Goal: Check status: Check status

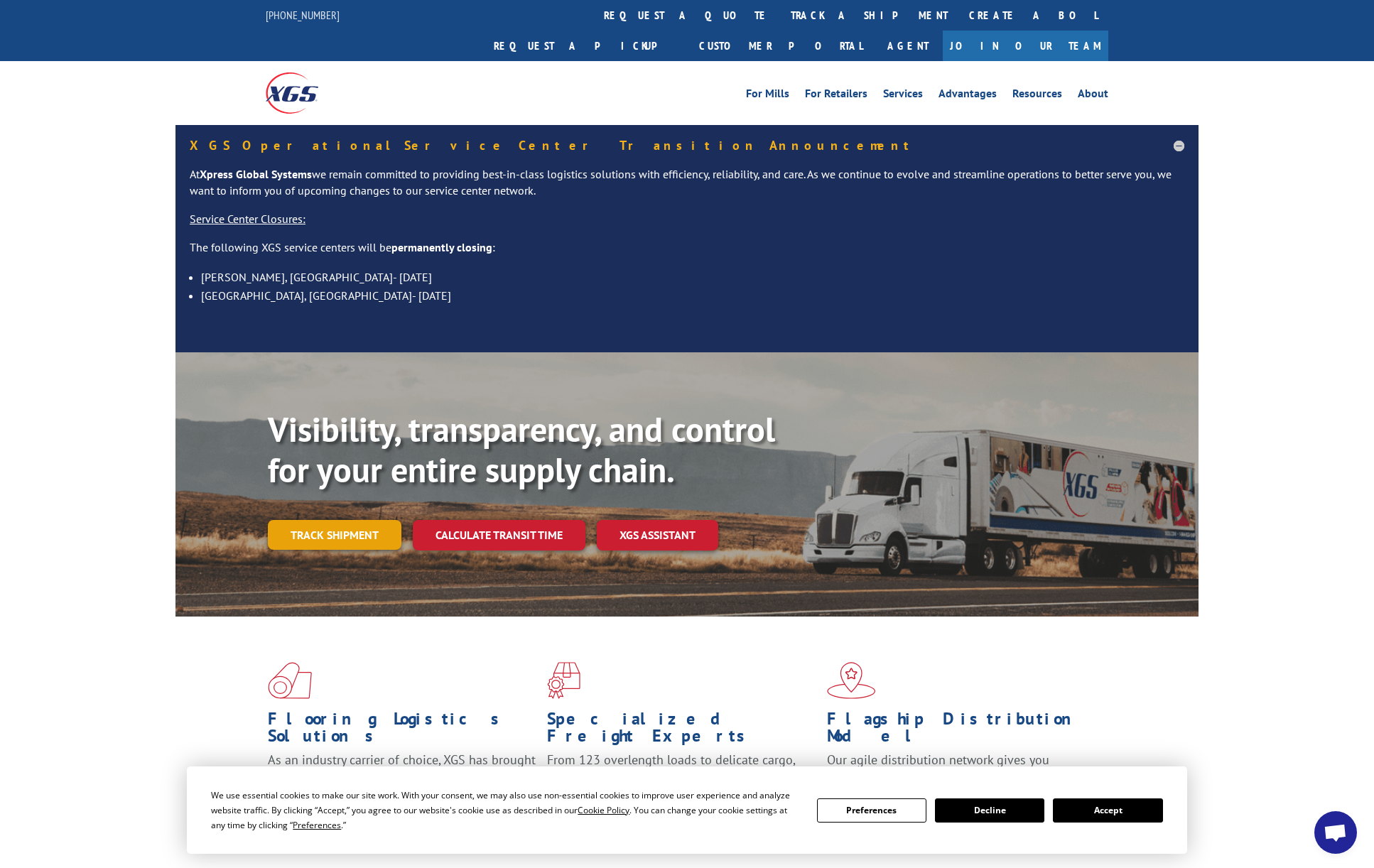
click at [318, 520] on link "Track shipment" at bounding box center [334, 535] width 133 height 29
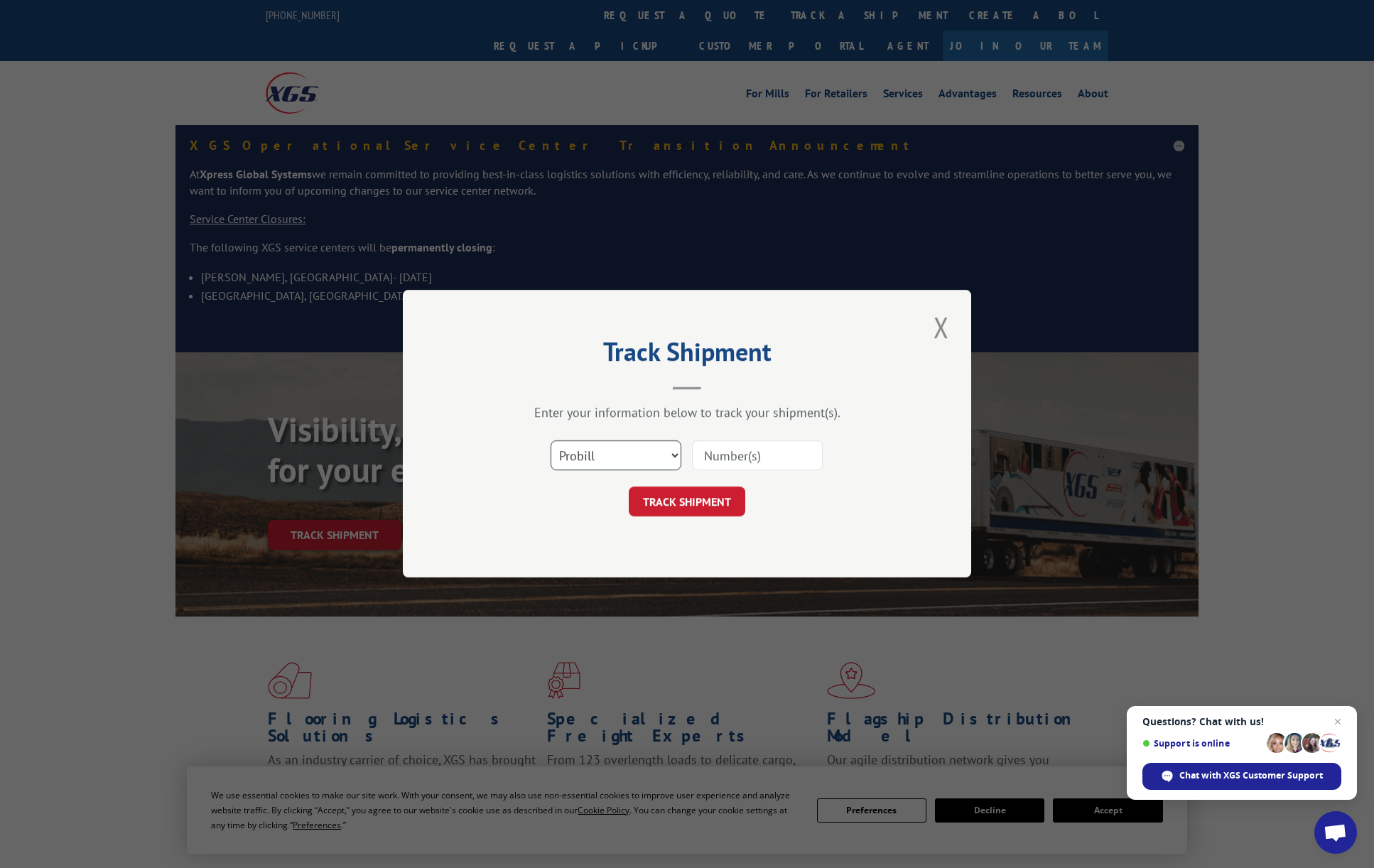
select select "bol"
click at [728, 453] on input at bounding box center [756, 456] width 130 height 29
type input "5960275"
click at [703, 500] on button "TRACK SHIPMENT" at bounding box center [687, 502] width 117 height 29
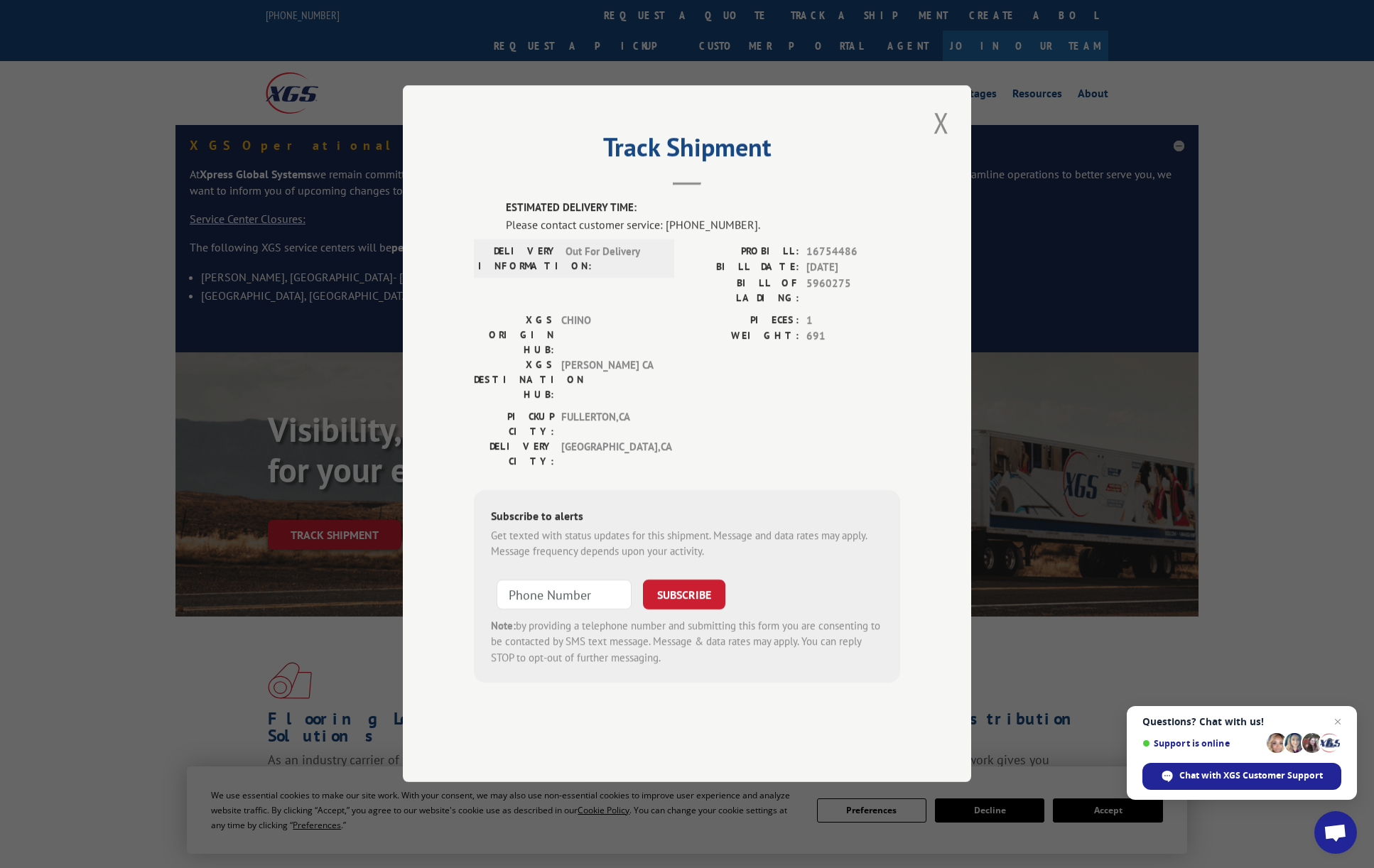
type input "+1 (___) ___-____"
click at [537, 580] on input "+1 (___) ___-____" at bounding box center [564, 594] width 135 height 29
click at [1344, 720] on span "Open chat" at bounding box center [1338, 722] width 18 height 18
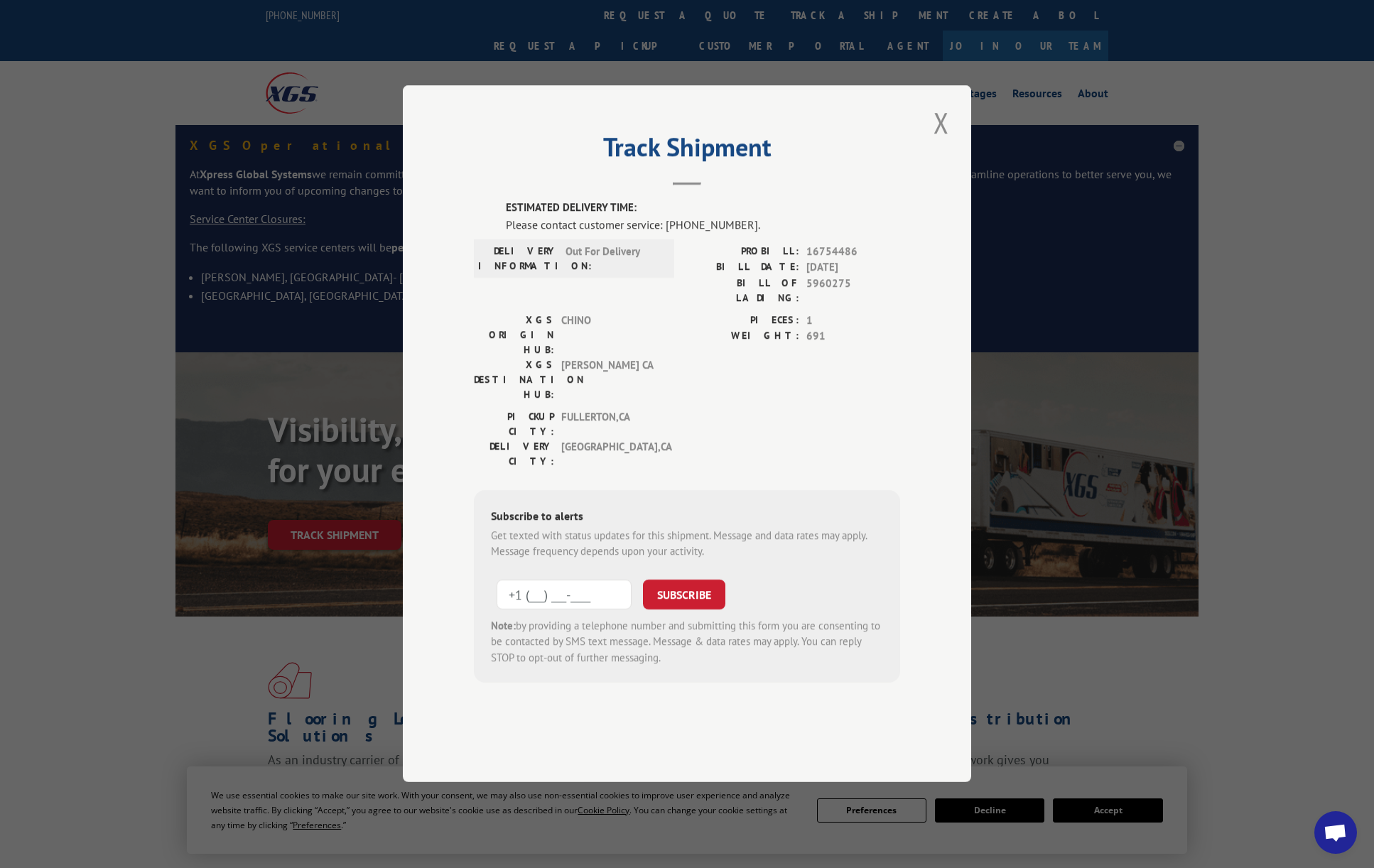
click at [550, 580] on input "+1 (___) ___-____" at bounding box center [564, 594] width 135 height 29
type input "[PHONE_NUMBER]"
click at [685, 580] on button "SUBSCRIBE" at bounding box center [684, 594] width 82 height 29
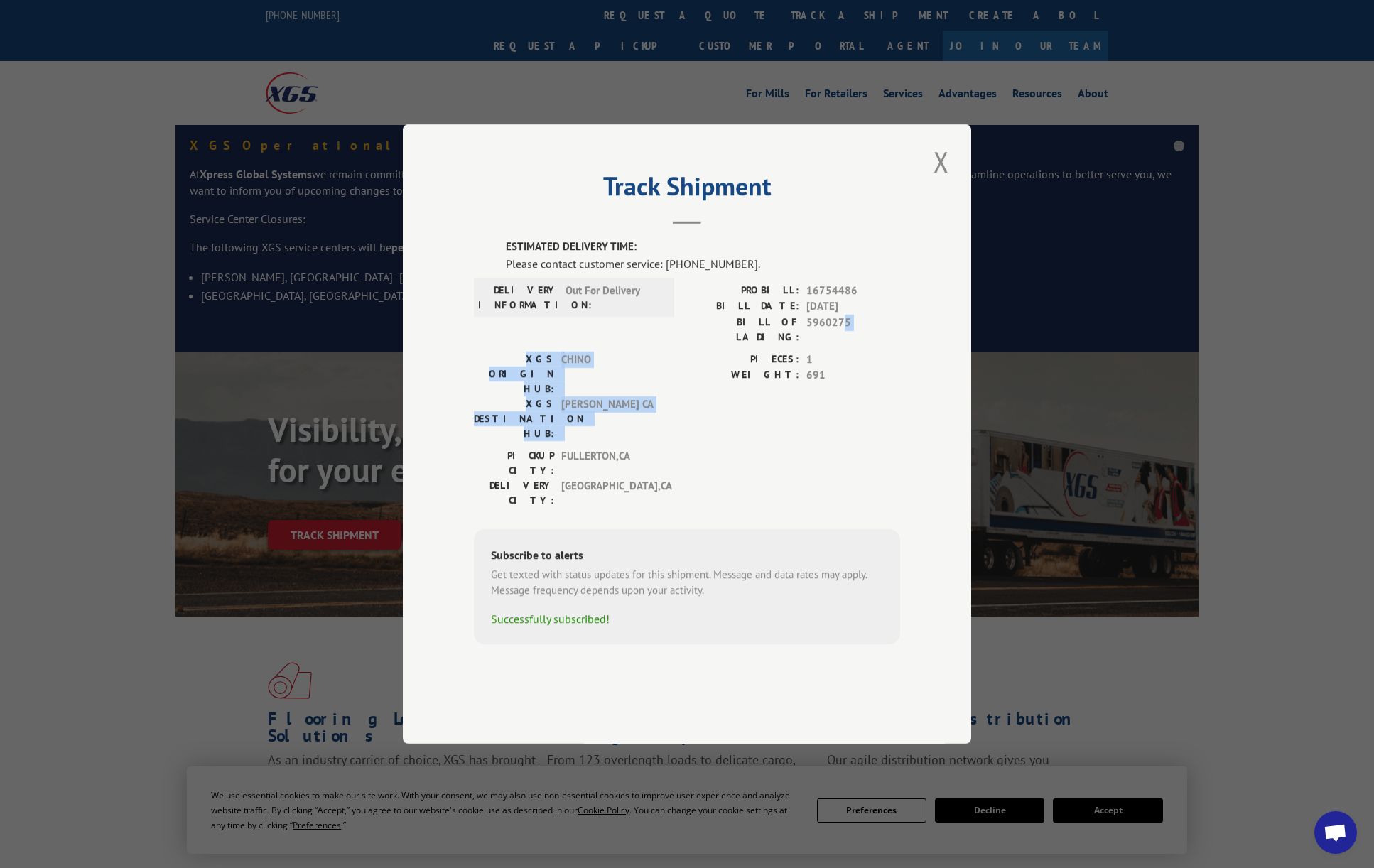
drag, startPoint x: 843, startPoint y: 369, endPoint x: 683, endPoint y: 387, distance: 161.0
click at [687, 388] on div "ESTIMATED DELIVERY TIME: Please contact customer service: [PHONE_NUMBER]. DELIV…" at bounding box center [687, 441] width 427 height 406
click at [679, 387] on div "XGS ORIGIN HUB: CHINO XGS DESTINATION HUB: TRACY CA PIECES: 1 WEIGHT: 691" at bounding box center [687, 399] width 427 height 96
click at [927, 202] on div "Track Shipment ESTIMATED DELIVERY TIME: Please contact customer service: [PHONE…" at bounding box center [687, 434] width 568 height 619
click at [945, 181] on button "Close modal" at bounding box center [941, 162] width 25 height 39
